Goal: Task Accomplishment & Management: Use online tool/utility

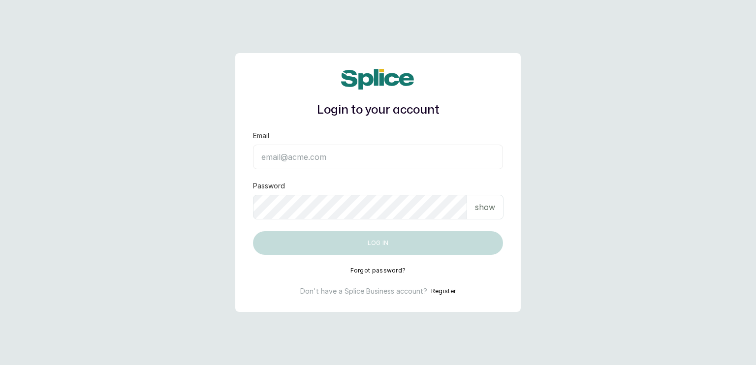
type input "[EMAIL_ADDRESS][DOMAIN_NAME]"
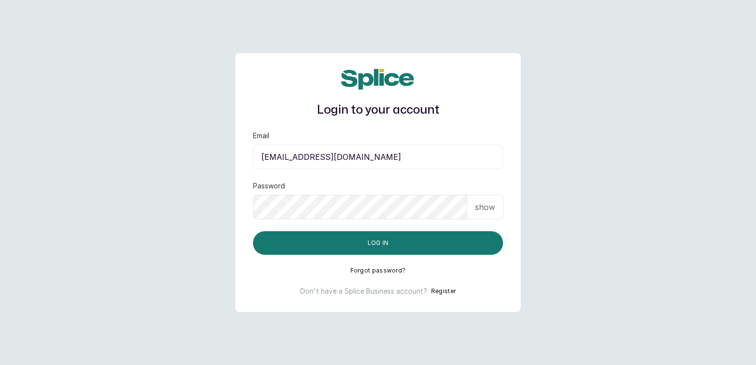
click at [476, 208] on p "show" at bounding box center [485, 207] width 20 height 12
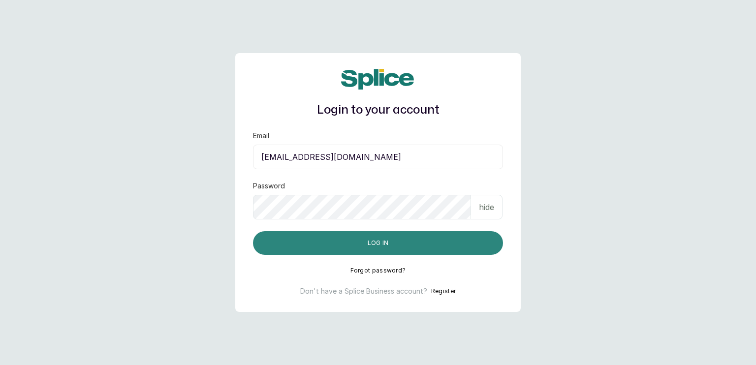
click at [411, 247] on button "Log in" at bounding box center [378, 243] width 250 height 24
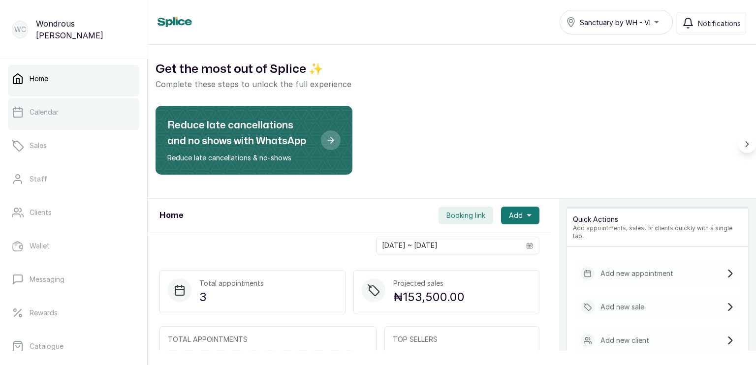
click at [72, 114] on link "Calendar" at bounding box center [73, 112] width 131 height 28
